Goal: Check status: Check status

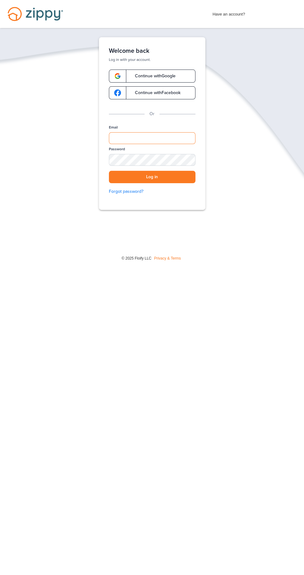
click at [182, 138] on input "Email" at bounding box center [152, 138] width 87 height 12
type input "**********"
click at [109, 171] on button "Log in" at bounding box center [152, 177] width 87 height 13
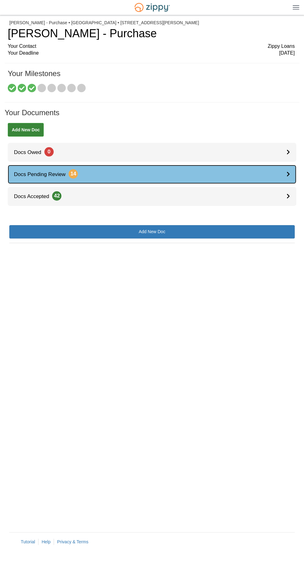
click at [265, 172] on link "Docs Pending Review 14" at bounding box center [152, 174] width 288 height 19
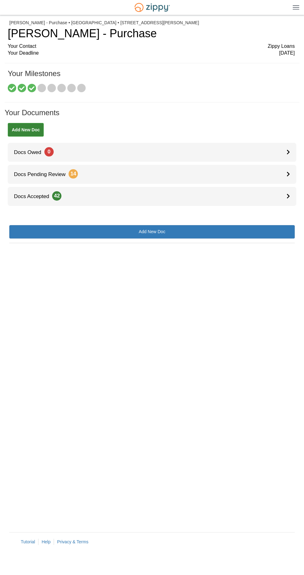
click at [296, 7] on img at bounding box center [296, 7] width 7 height 5
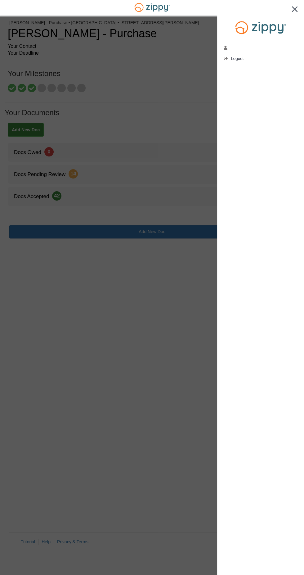
click at [154, 274] on div at bounding box center [152, 287] width 304 height 575
